Goal: Task Accomplishment & Management: Complete application form

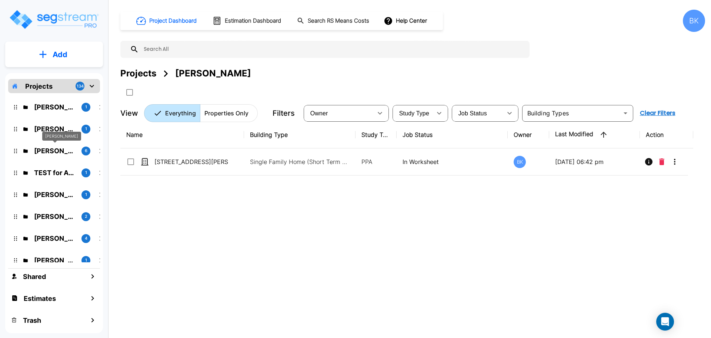
click at [49, 135] on div "[PERSON_NAME]" at bounding box center [61, 136] width 39 height 9
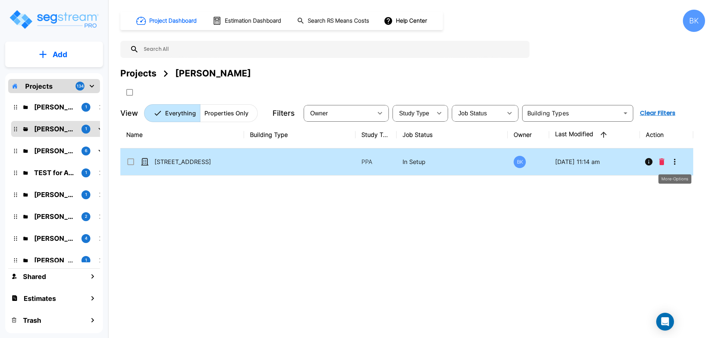
click at [676, 165] on icon "More-Options" at bounding box center [675, 161] width 9 height 9
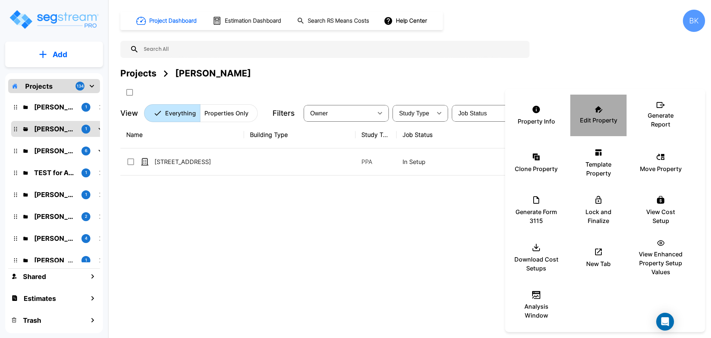
click at [607, 117] on p "Edit Property" at bounding box center [598, 120] width 37 height 9
drag, startPoint x: 323, startPoint y: 251, endPoint x: 414, endPoint y: 147, distance: 137.6
click at [323, 251] on div at bounding box center [355, 169] width 711 height 338
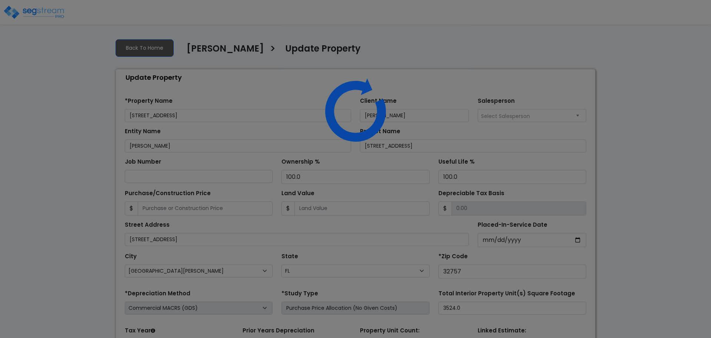
select select "FL"
select select "2024"
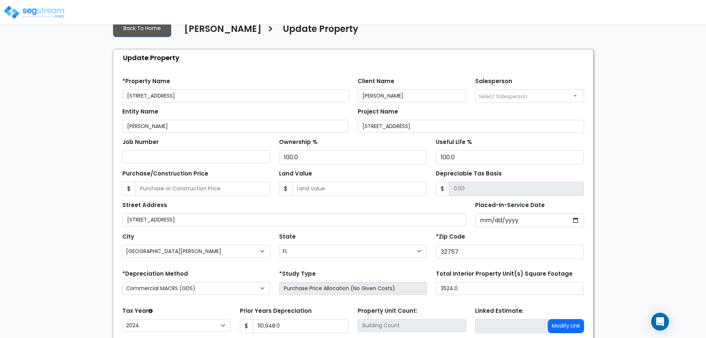
scroll to position [75, 0]
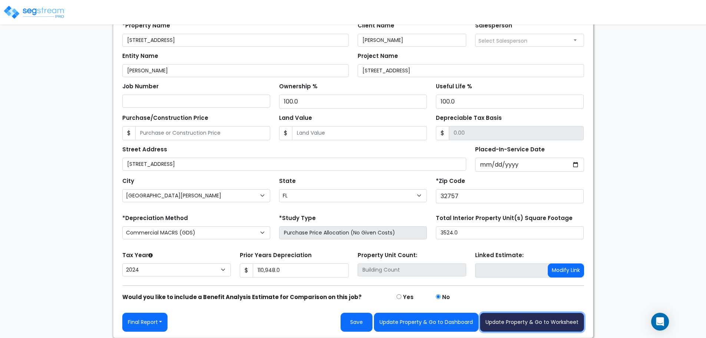
click at [521, 316] on button "Update Property & Go to Worksheet" at bounding box center [532, 321] width 104 height 19
type input "110948"
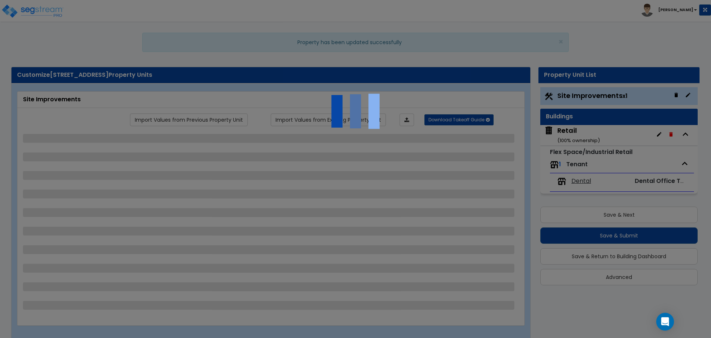
select select "2"
select select "1"
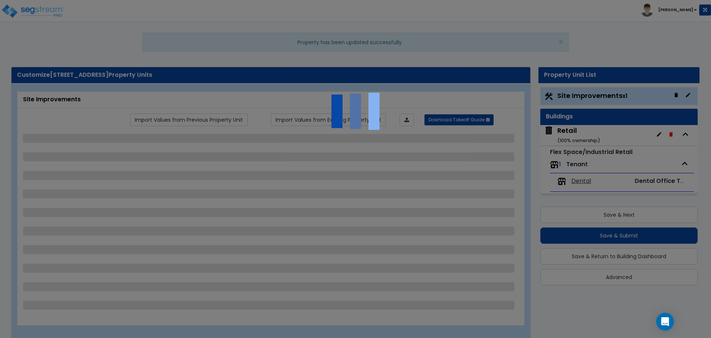
select select "1"
select select "2"
select select "1"
select select "2"
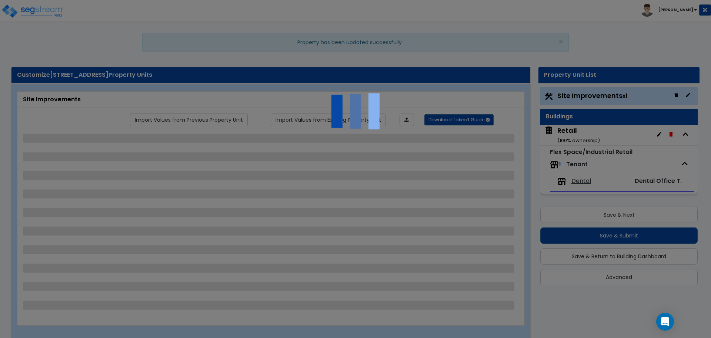
select select "2"
select select "1"
select select "2"
select select "1"
select select "3"
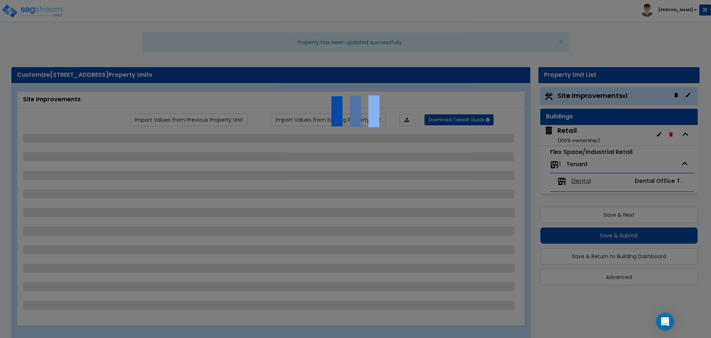
select select "1"
select select "2"
select select "1"
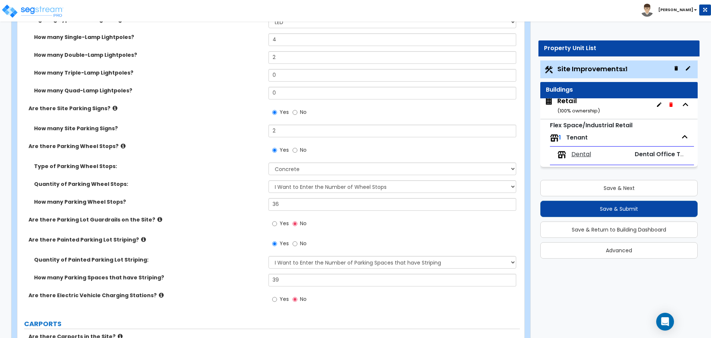
scroll to position [519, 0]
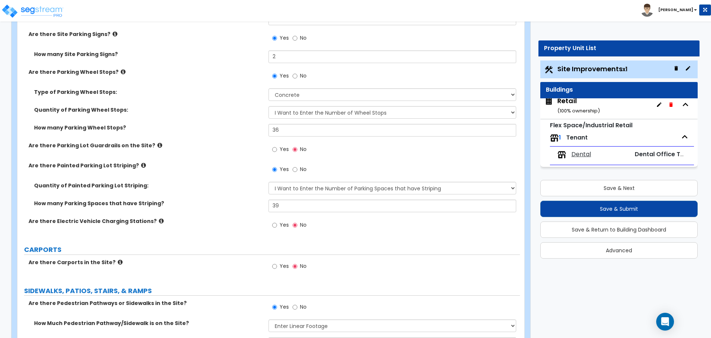
click at [585, 150] on span "Dental" at bounding box center [582, 154] width 20 height 9
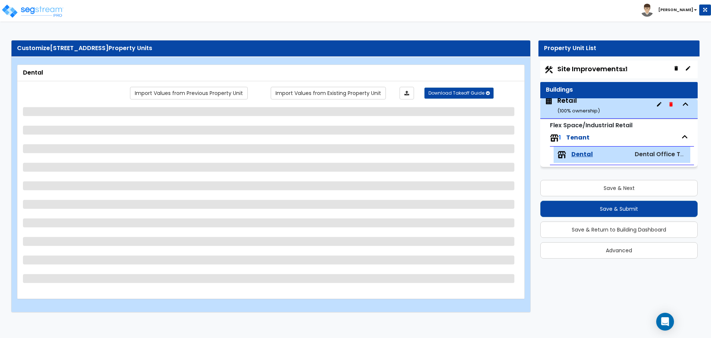
scroll to position [3, 0]
select select "2"
select select "1"
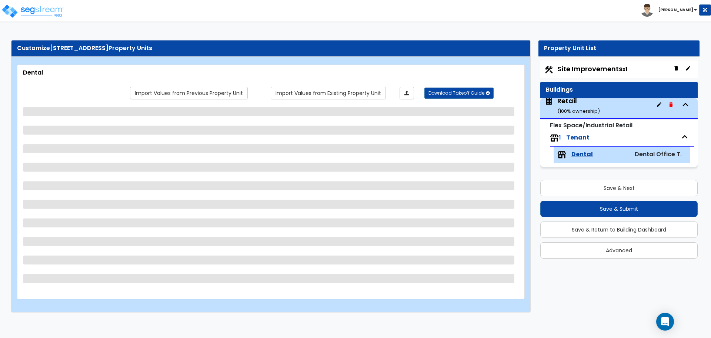
select select "1"
select select "3"
select select "2"
select select "1"
select select "5"
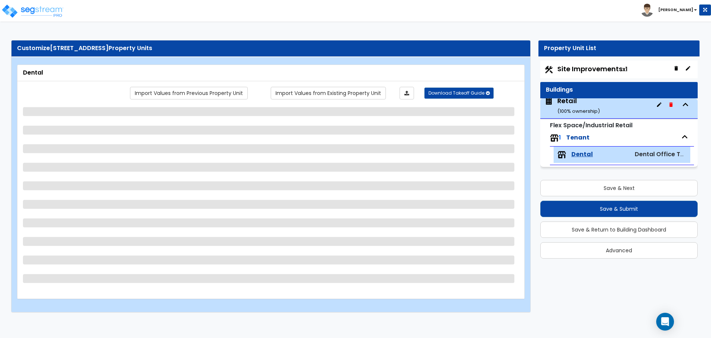
select select "1"
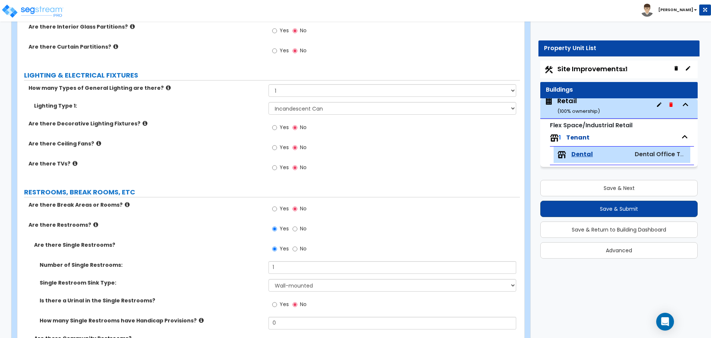
scroll to position [778, 0]
